Goal: Task Accomplishment & Management: Use online tool/utility

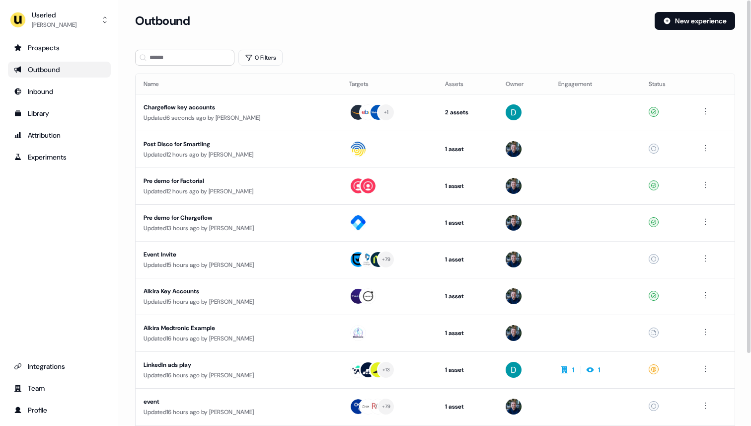
click at [341, 37] on div "Outbound New experience" at bounding box center [435, 27] width 600 height 30
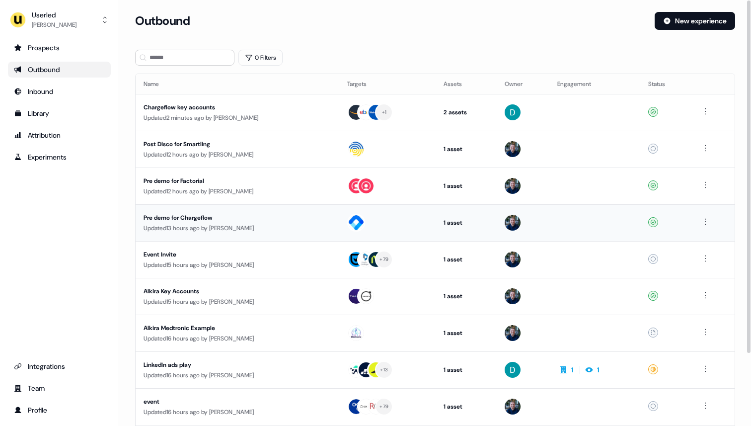
scroll to position [1, 0]
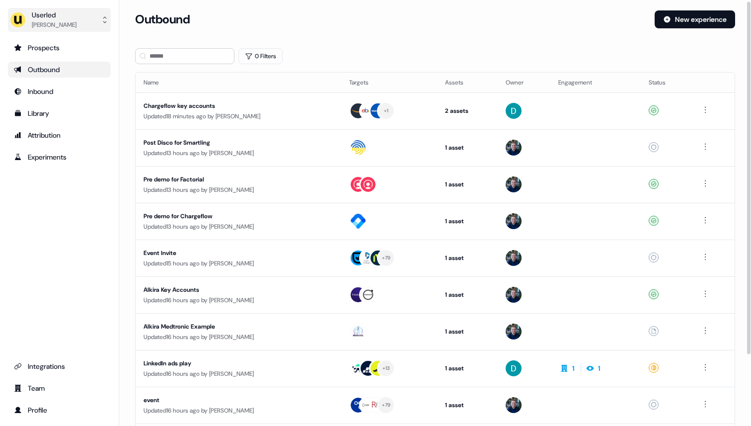
click at [70, 23] on div "Ryan Hennessy" at bounding box center [54, 25] width 45 height 10
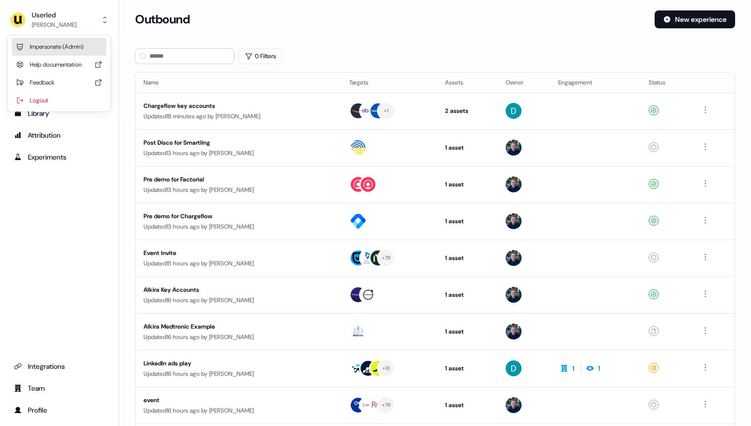
click at [70, 44] on div "Impersonate (Admin)" at bounding box center [59, 47] width 94 height 18
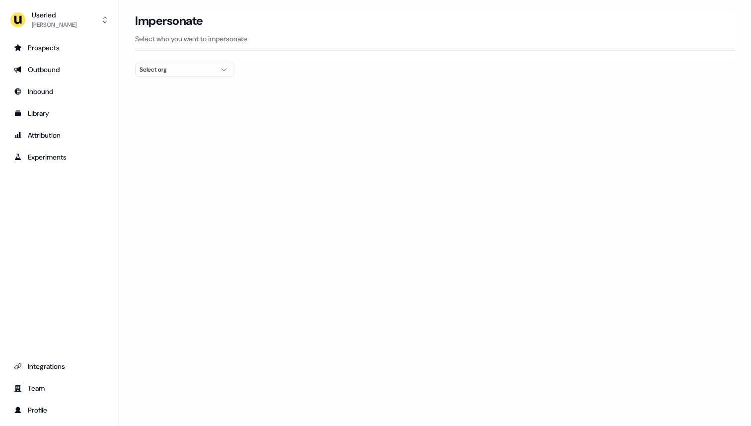
click at [217, 69] on button "Select org" at bounding box center [184, 70] width 99 height 14
type input "****"
click at [204, 104] on div "Moss" at bounding box center [185, 105] width 98 height 16
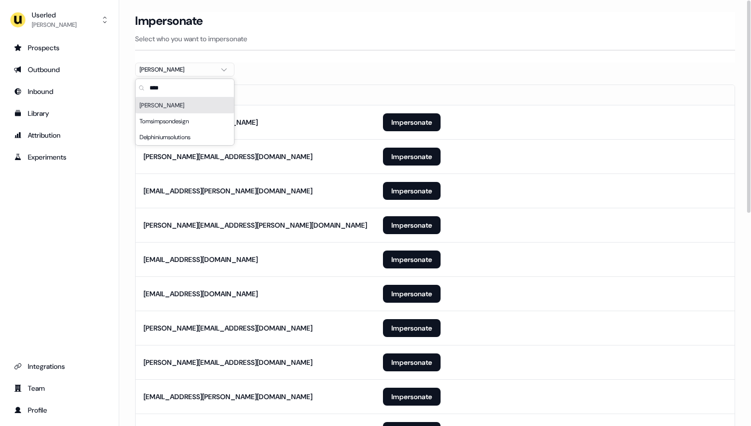
click at [407, 62] on div "Impersonate Select who you want to impersonate" at bounding box center [435, 37] width 600 height 51
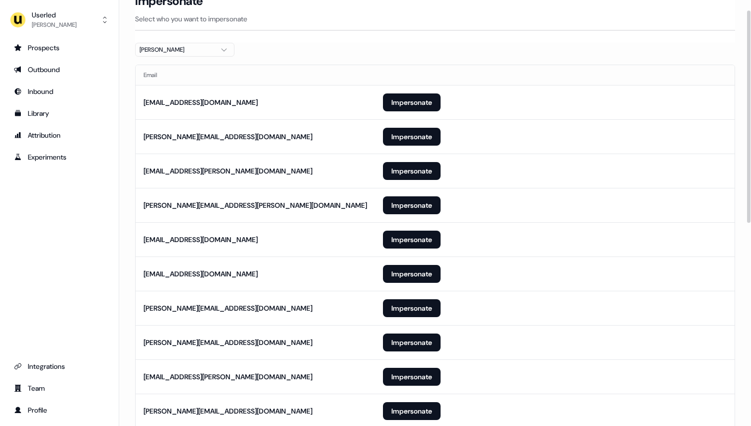
scroll to position [427, 0]
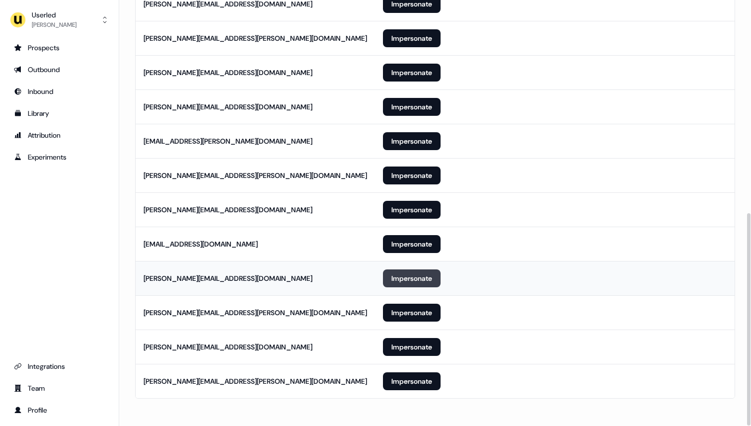
click at [411, 283] on button "Impersonate" at bounding box center [412, 278] width 58 height 18
